Goal: Communication & Community: Participate in discussion

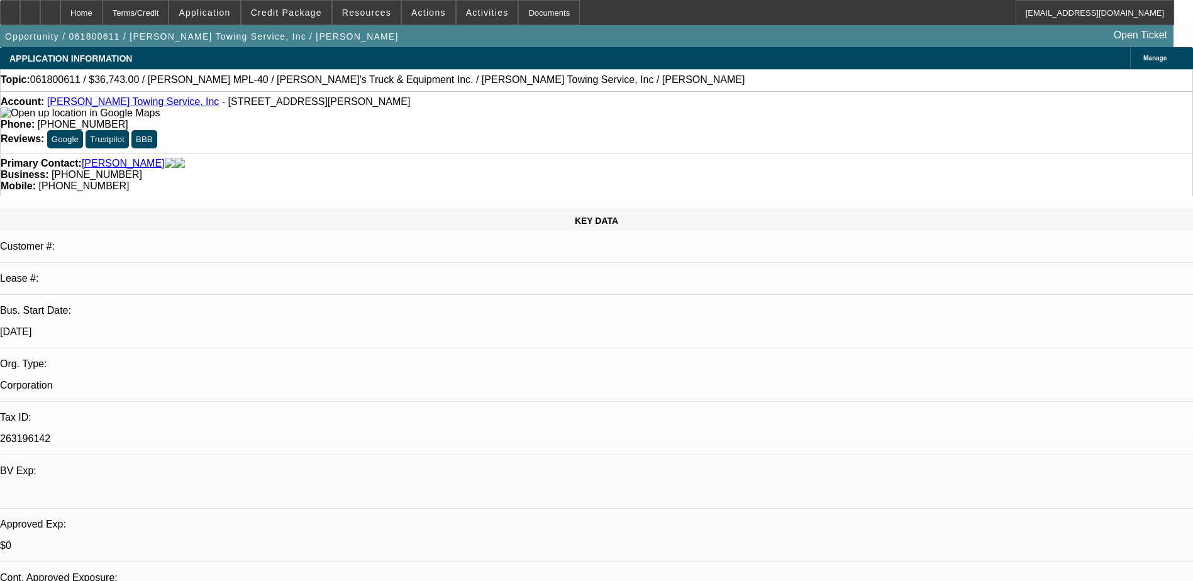
select select "0"
select select "6"
select select "0"
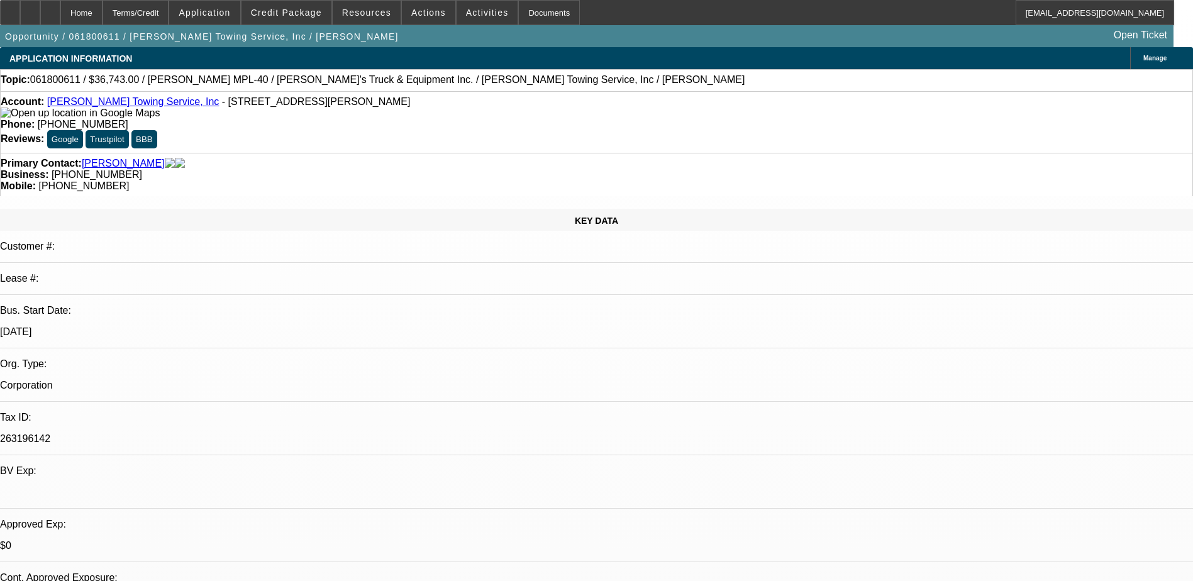
select select "0"
select select "6"
select select "0"
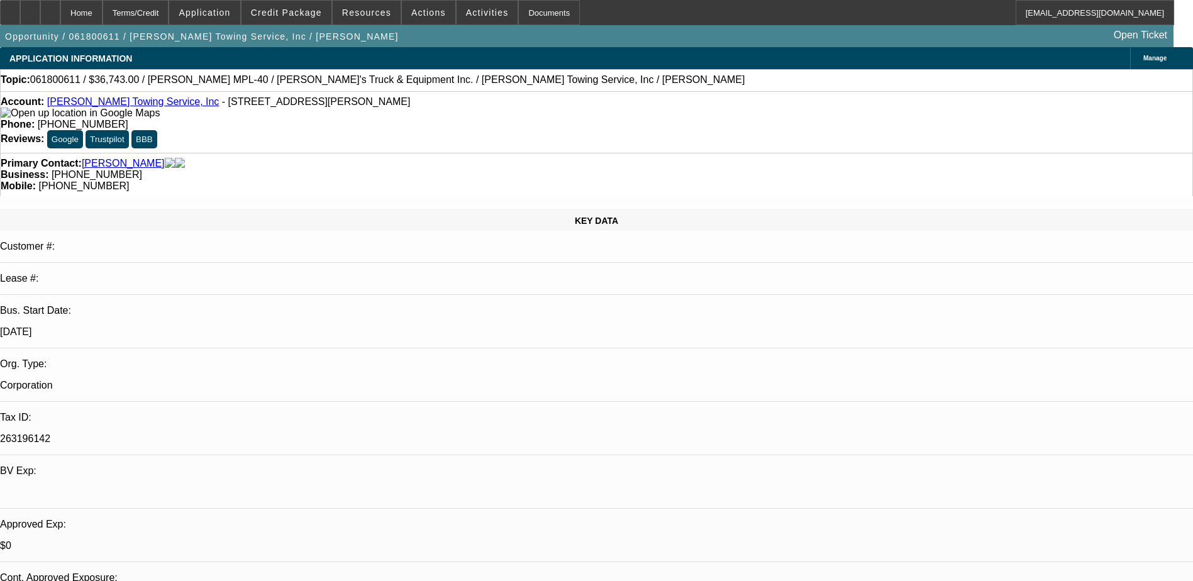
select select "0"
select select "6"
select select "0"
select select "2"
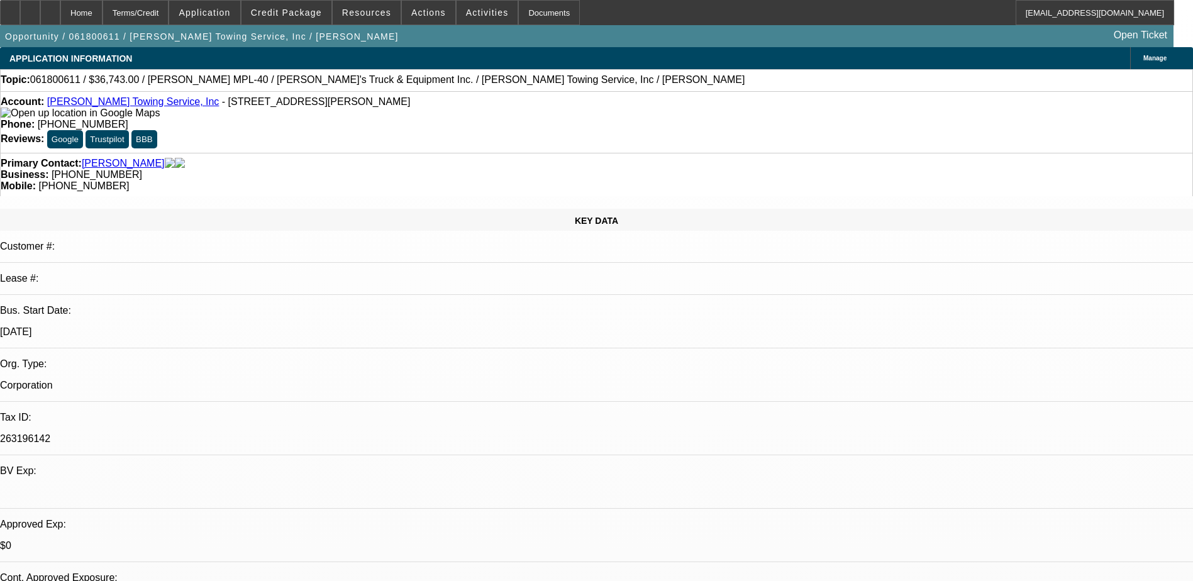
select select "0"
select select "6"
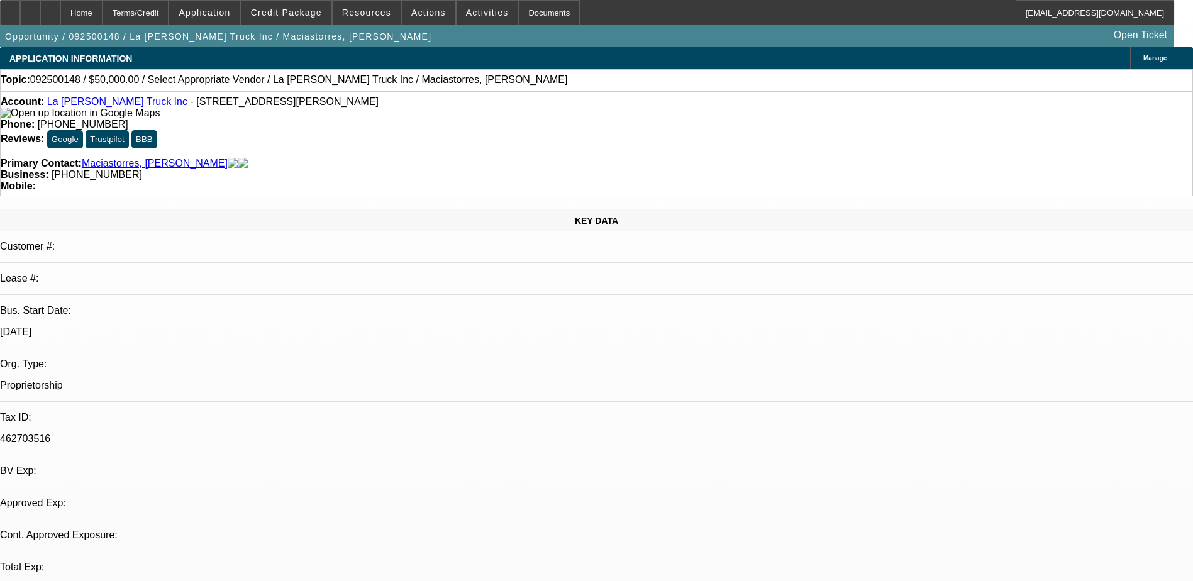
select select "0"
select select "2"
select select "0.1"
select select "1"
select select "2"
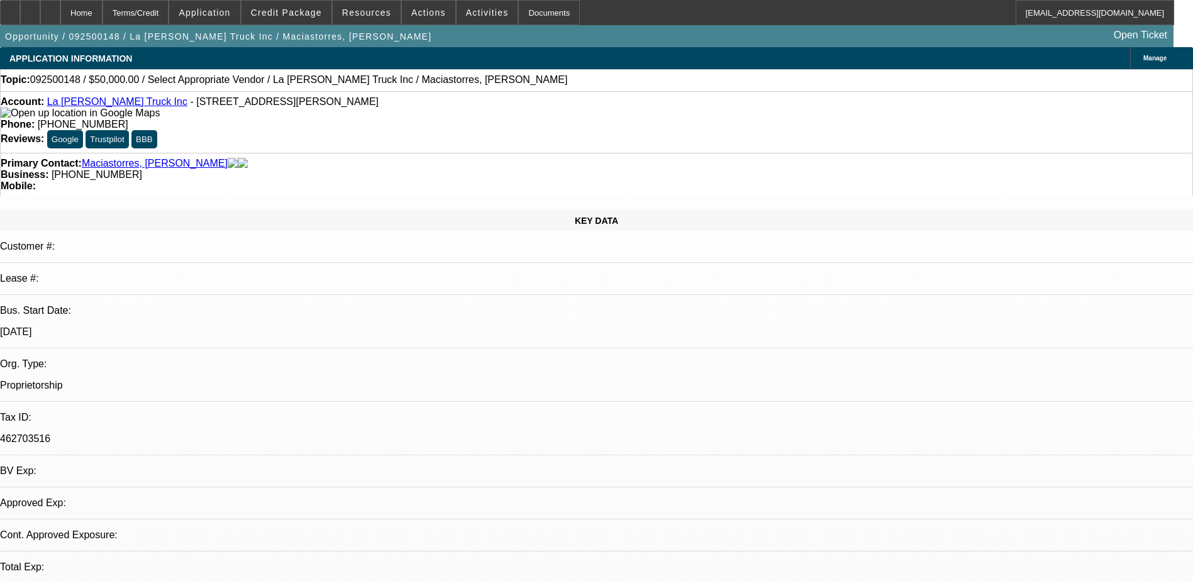
select select "4"
radio input "false"
radio input "true"
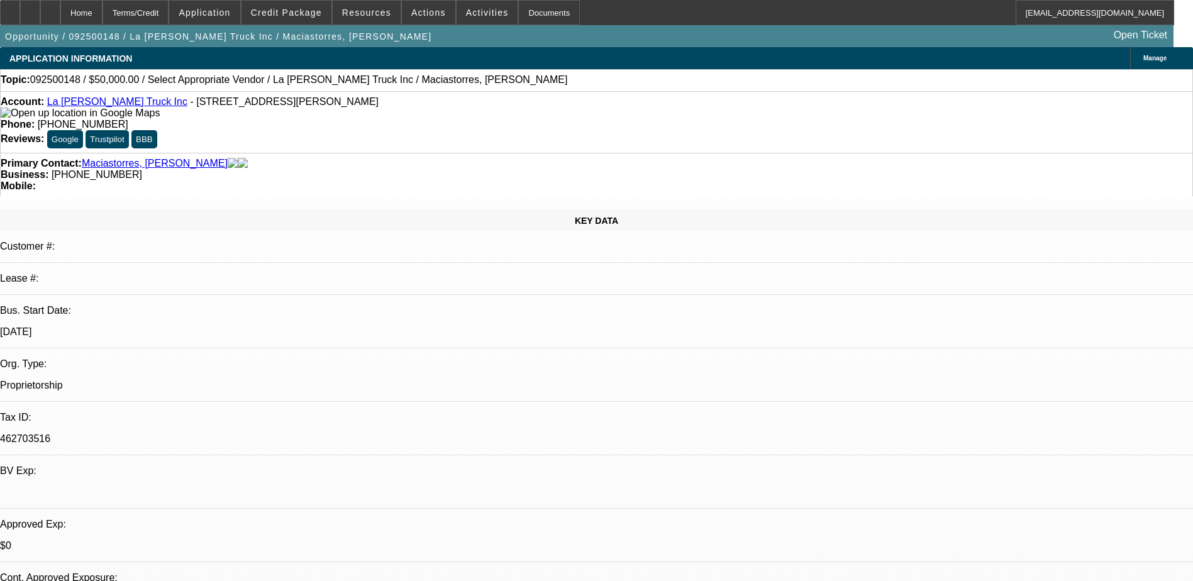
paste textarea "alberto looking to add another truck to the biz. has a 2019 Hino ansd a 2012 tr…"
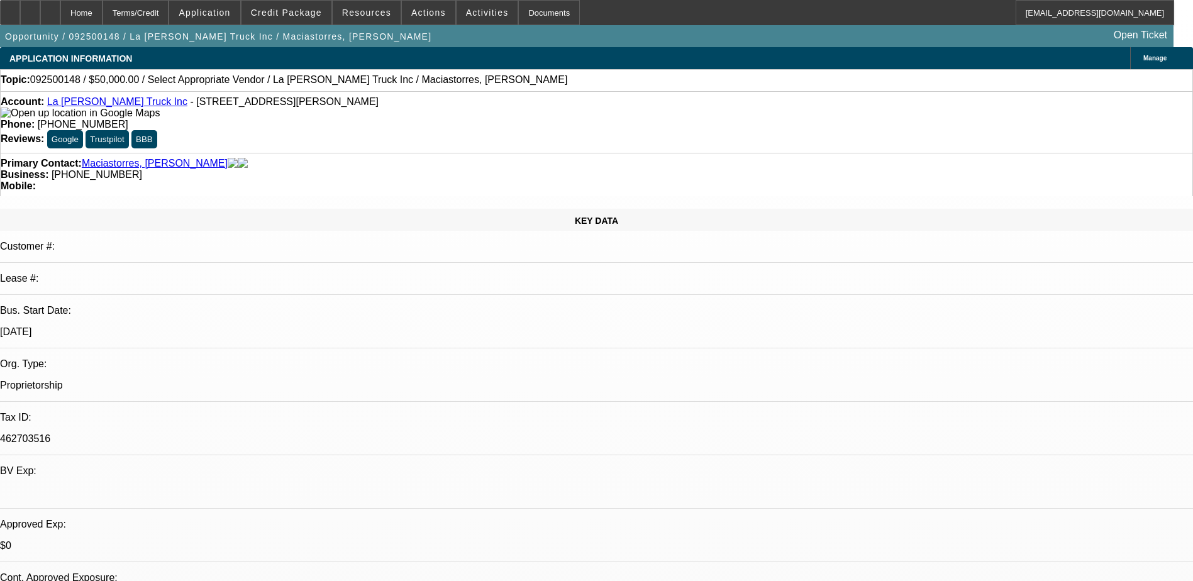
scroll to position [18, 0]
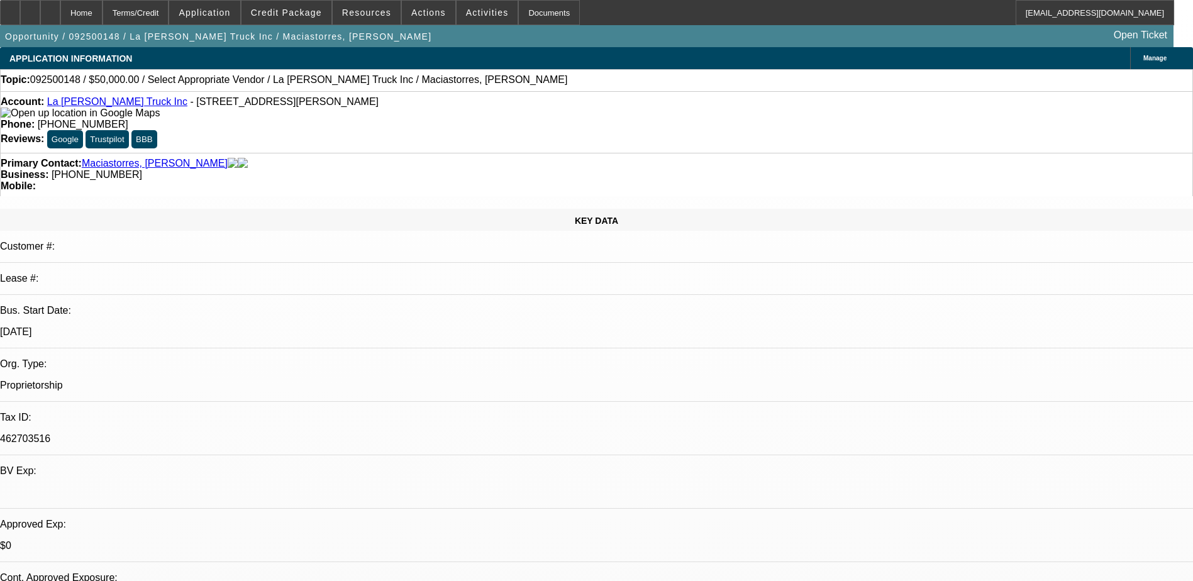
scroll to position [0, 0]
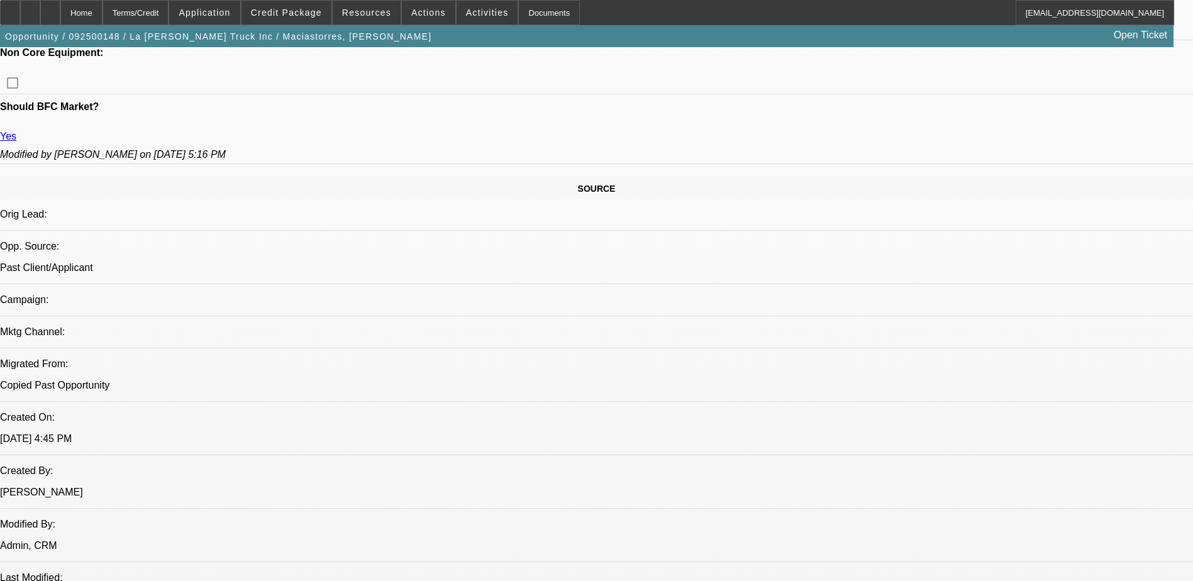
scroll to position [27, 0]
type textarea "9/8) Alberto looking to add another truck to the biz. has a 2019 Hino and a 201…"
radio input "true"
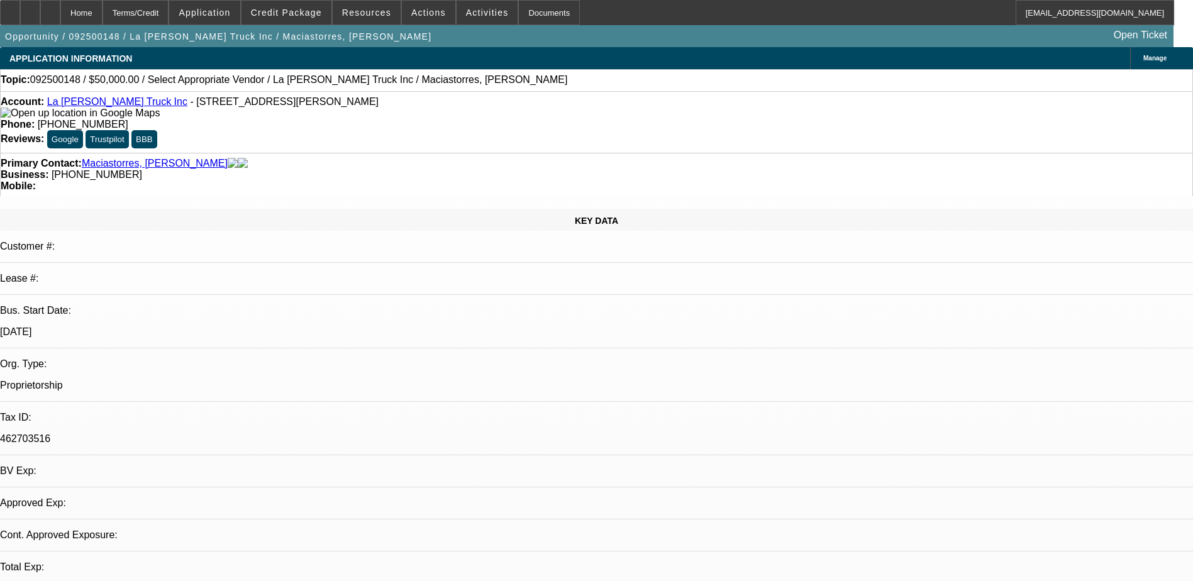
select select "0"
select select "2"
select select "0.1"
select select "1"
select select "2"
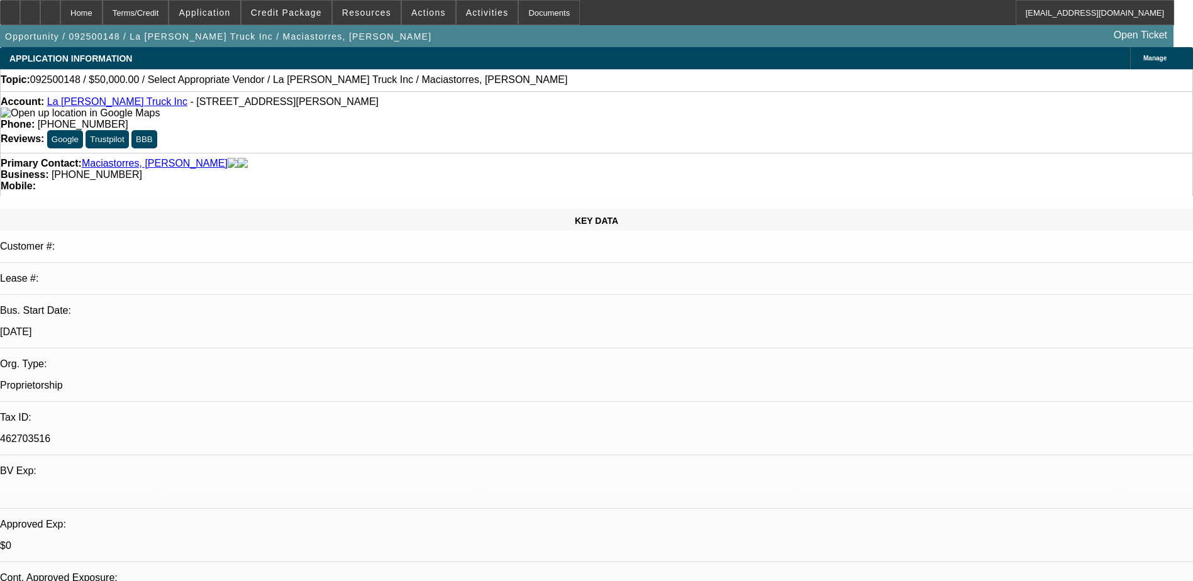
select select "4"
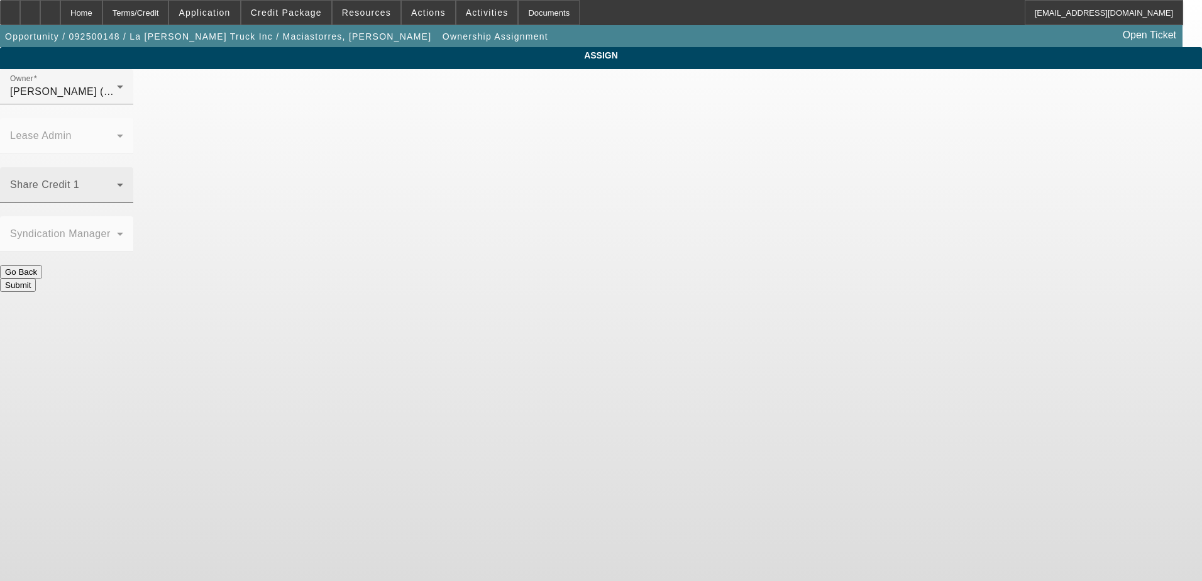
click at [117, 182] on span at bounding box center [63, 189] width 107 height 15
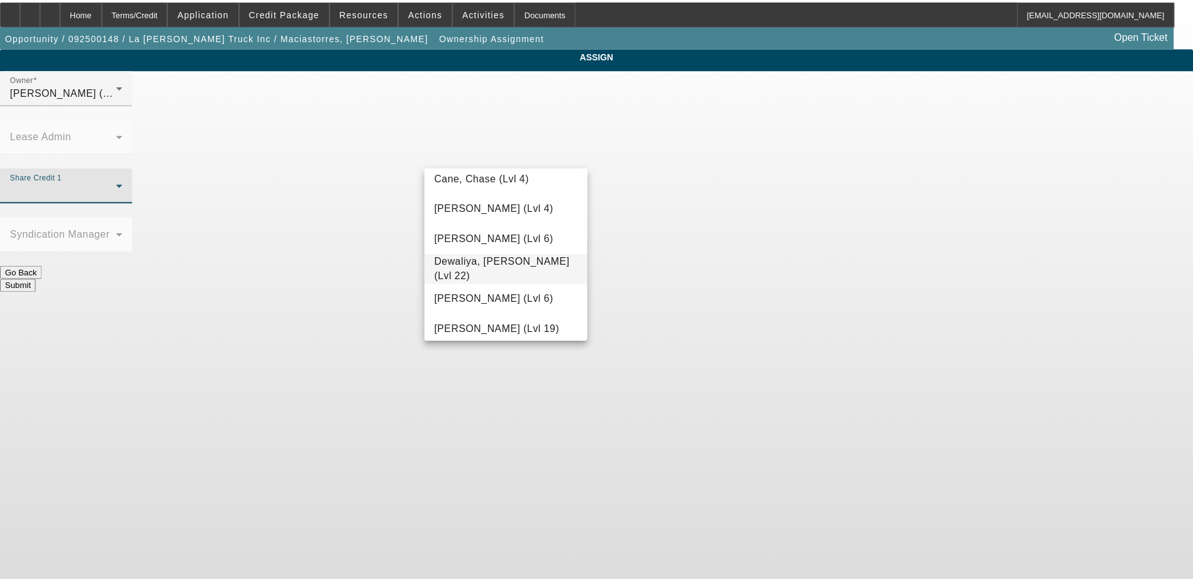
scroll to position [377, 0]
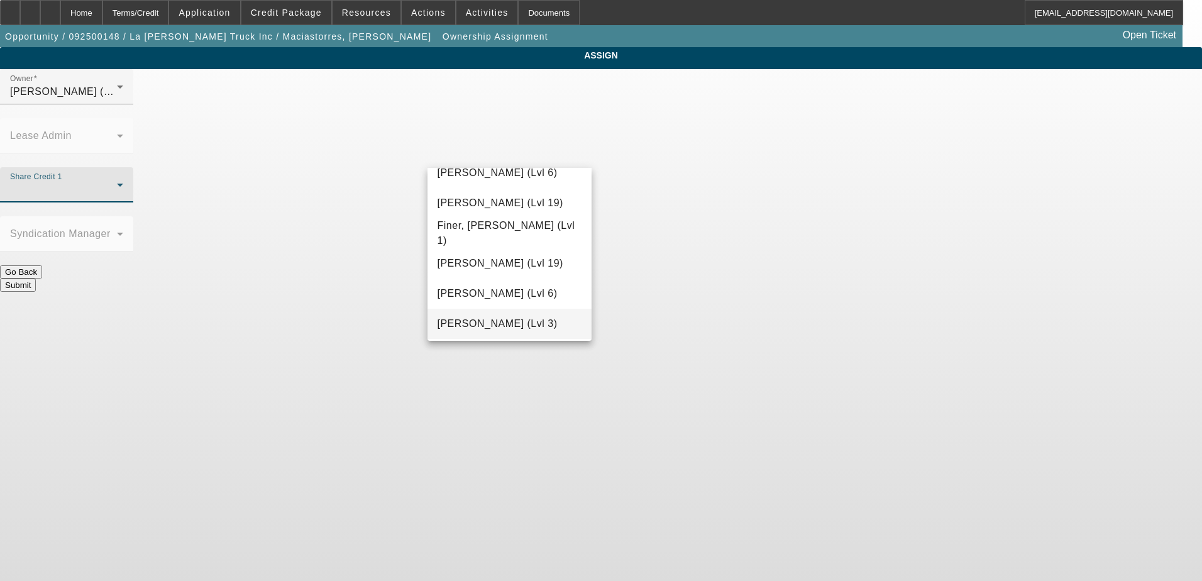
click at [487, 319] on span "Flores, Brian (Lvl 3)" at bounding box center [498, 323] width 120 height 15
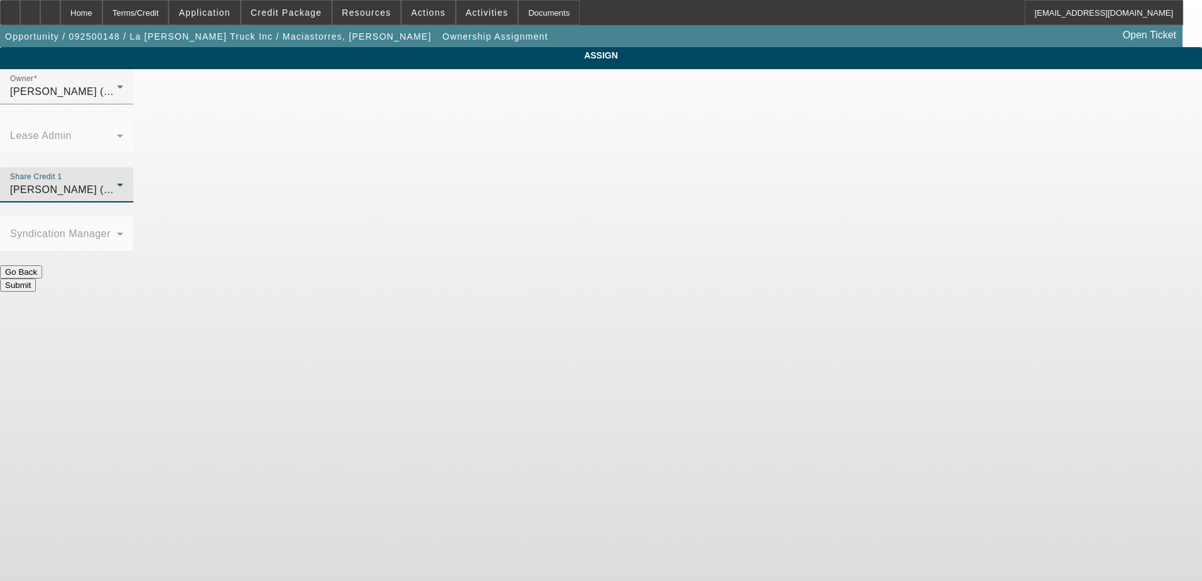
click at [36, 279] on button "Submit" at bounding box center [18, 285] width 36 height 13
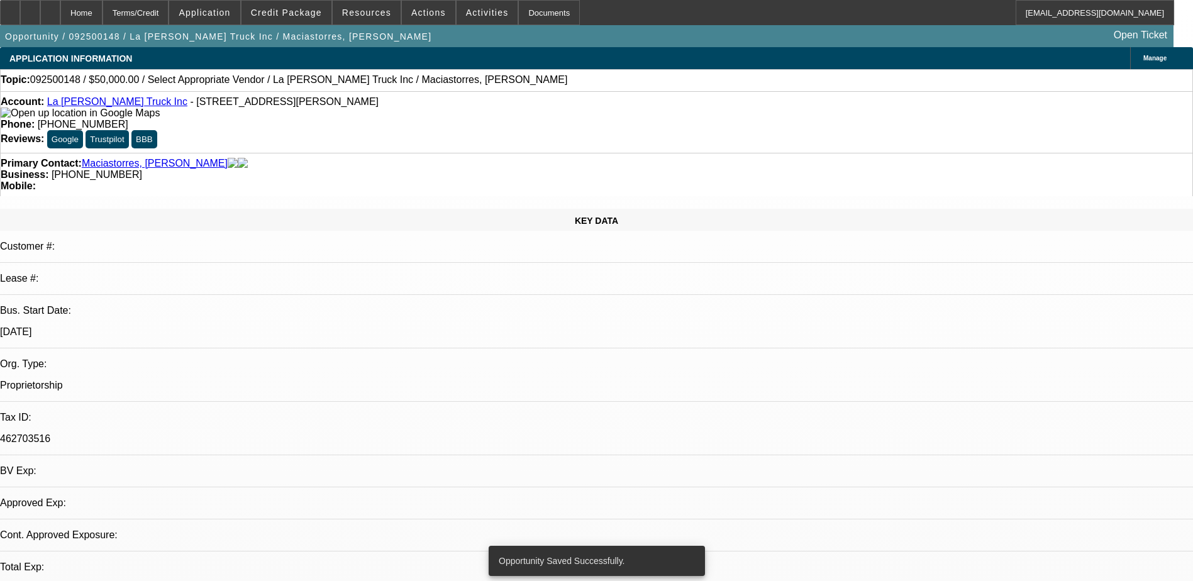
select select "0"
select select "2"
select select "0.1"
select select "4"
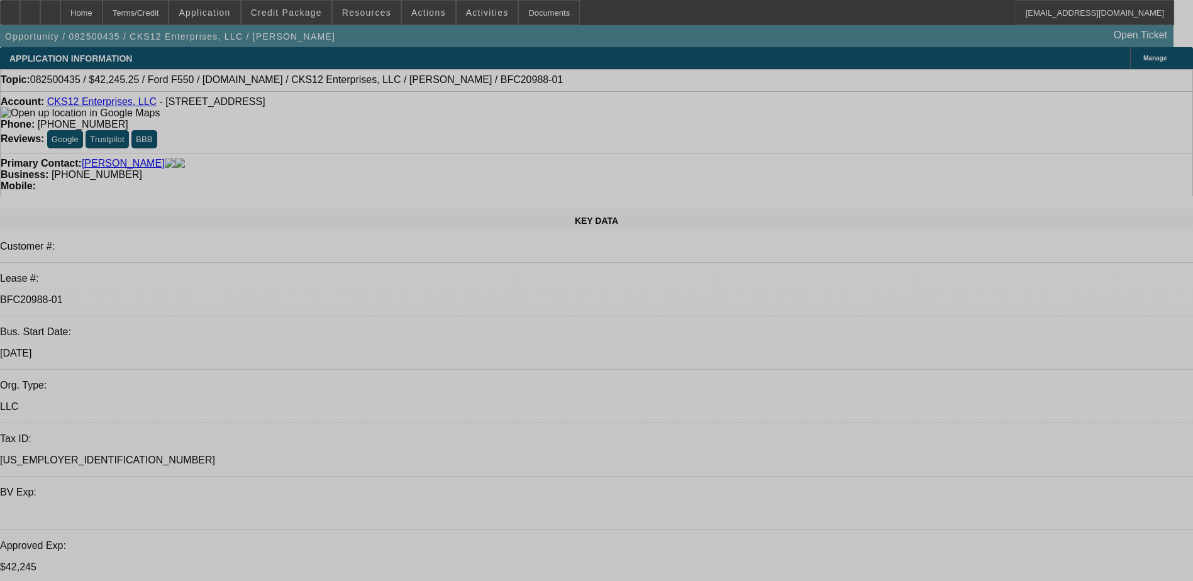
select select "0"
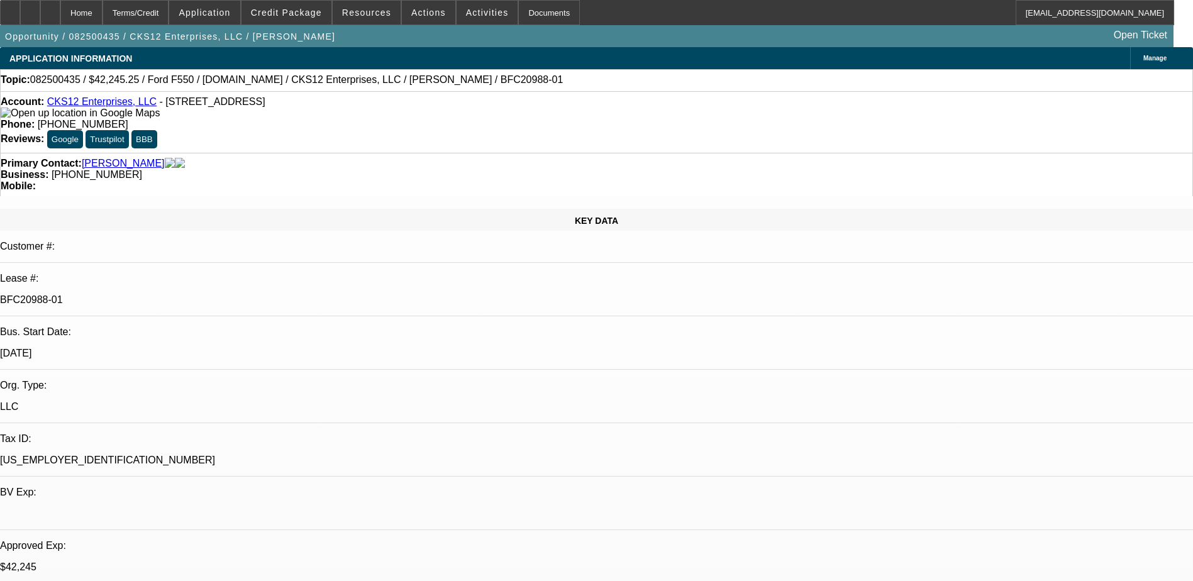
select select "2"
select select "0.1"
select select "0"
select select "2"
select select "0.1"
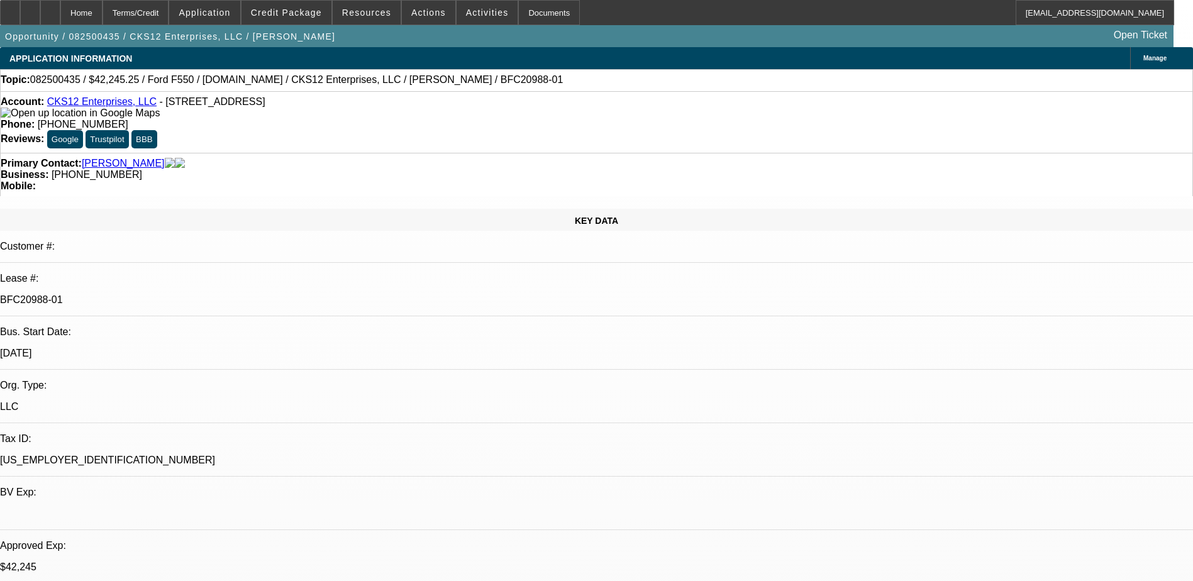
select select "0.15"
select select "0.1"
select select "0"
select select "2"
select select "0.1"
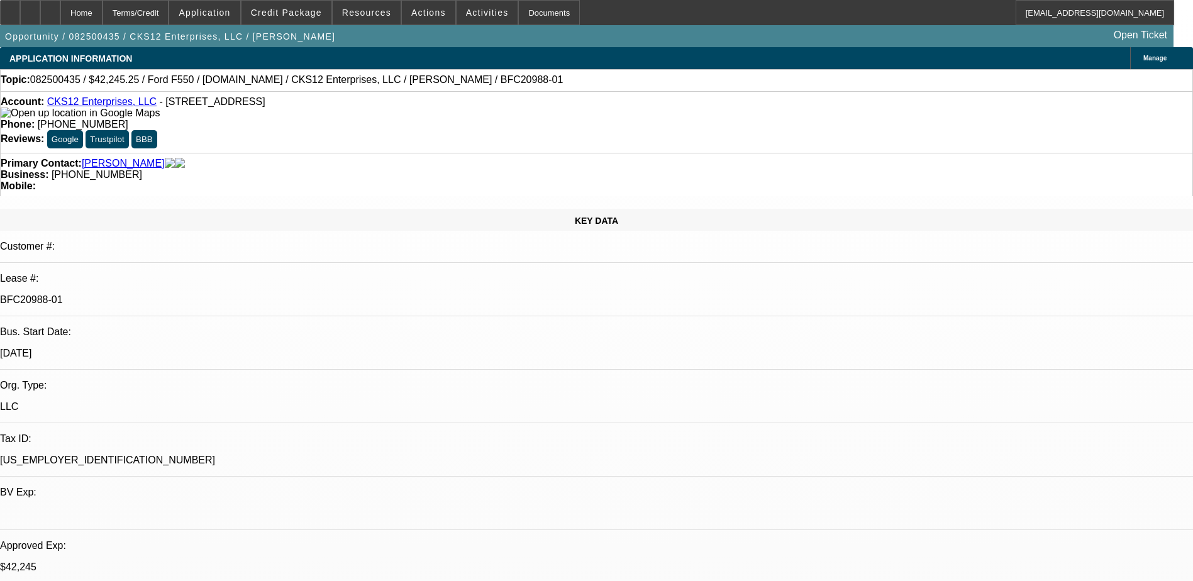
select select "1"
select select "2"
select select "4"
select select "1"
select select "2"
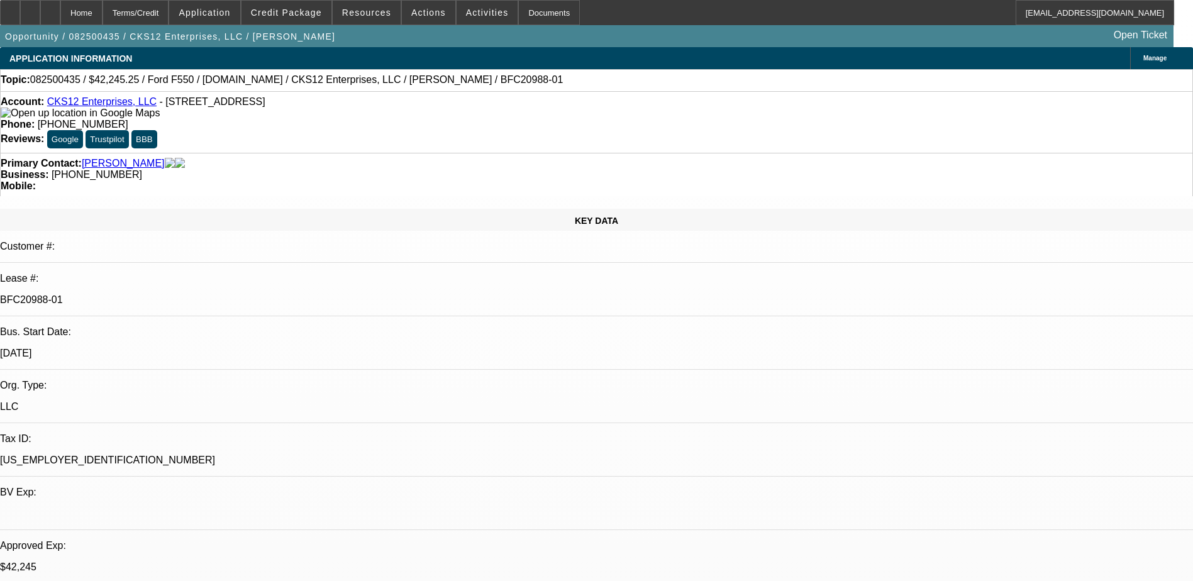
select select "4"
select select "1"
select select "2"
select select "4"
select select "1"
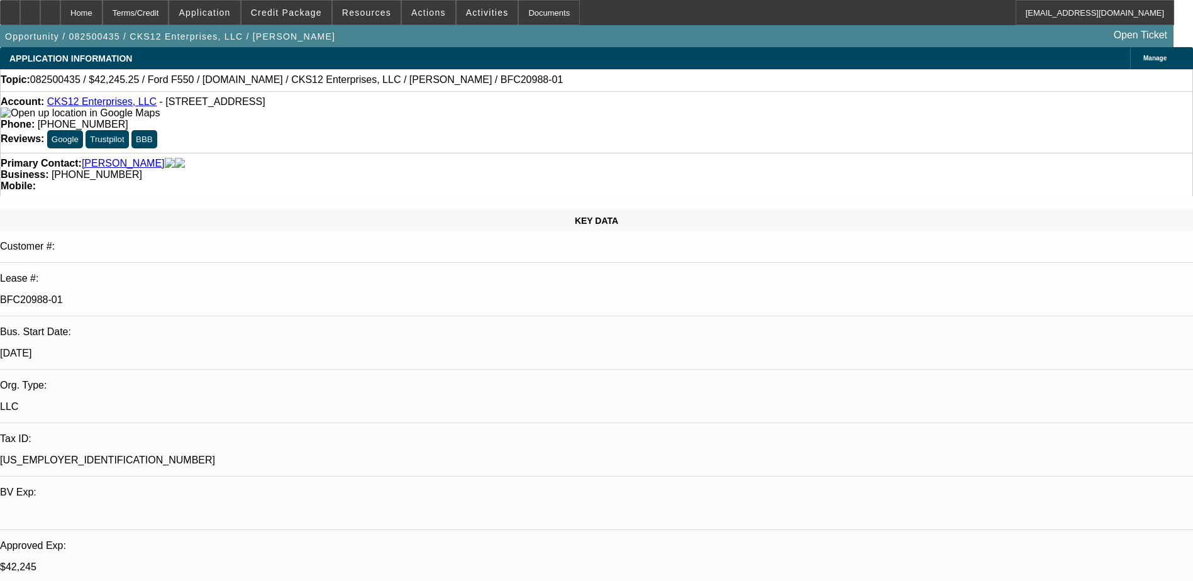
select select "2"
select select "4"
